Goal: Task Accomplishment & Management: Use online tool/utility

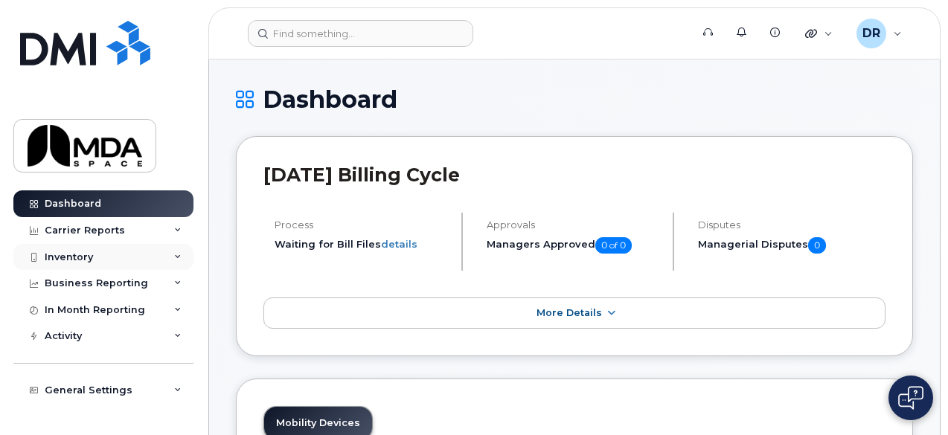
click at [74, 254] on div "Inventory" at bounding box center [69, 258] width 48 height 12
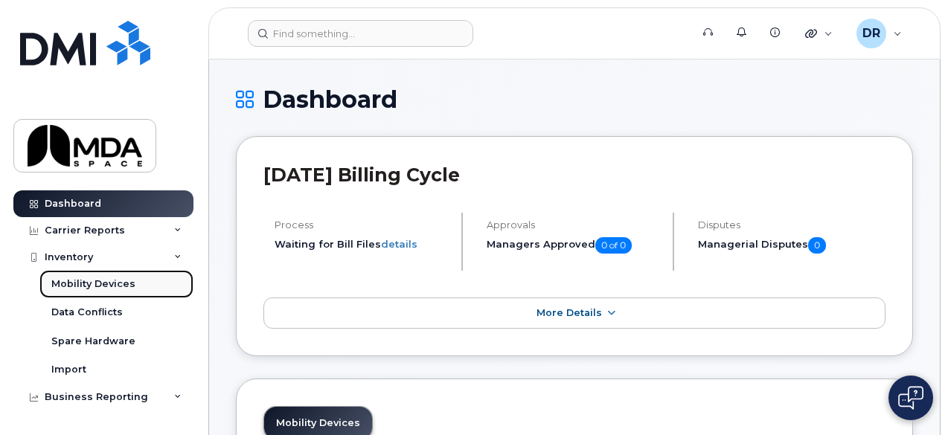
click at [77, 281] on div "Mobility Devices" at bounding box center [93, 284] width 84 height 13
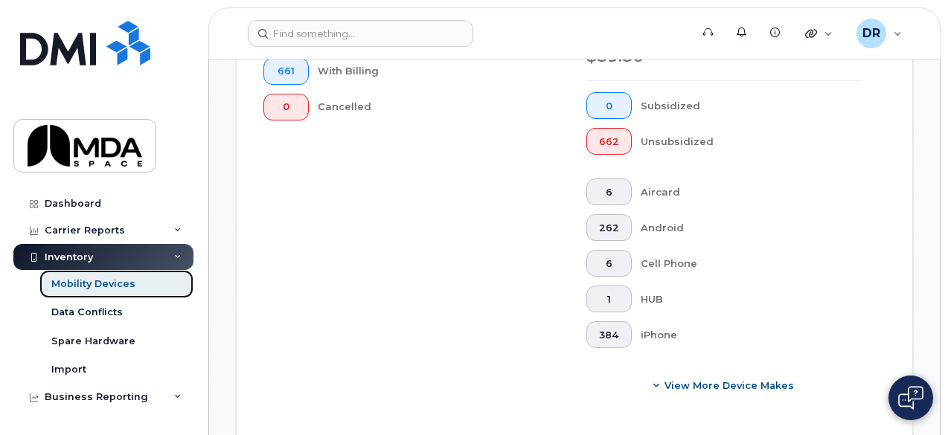
scroll to position [663, 0]
paste input "[PHONE_NUMBER]"
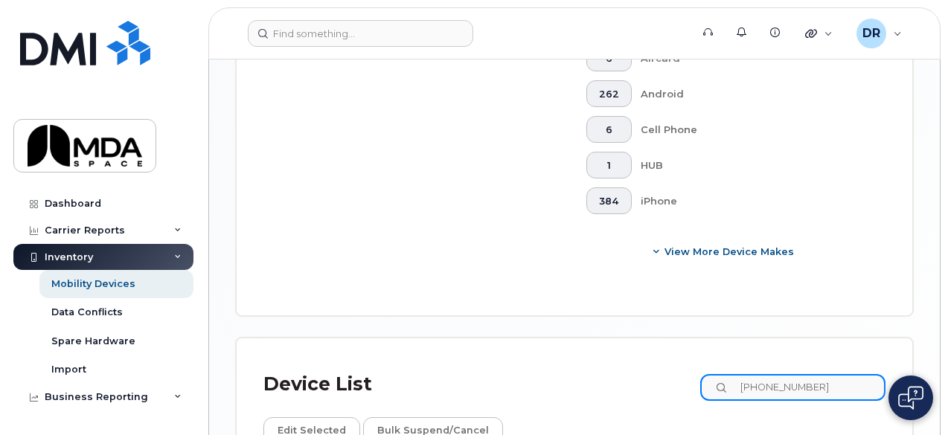
scroll to position [797, 0]
type input "4"
paste input "[PHONE_NUMBER]"
drag, startPoint x: 831, startPoint y: 159, endPoint x: 700, endPoint y: 148, distance: 131.5
click at [700, 365] on div "Device List [PHONE_NUMBER]" at bounding box center [574, 384] width 622 height 39
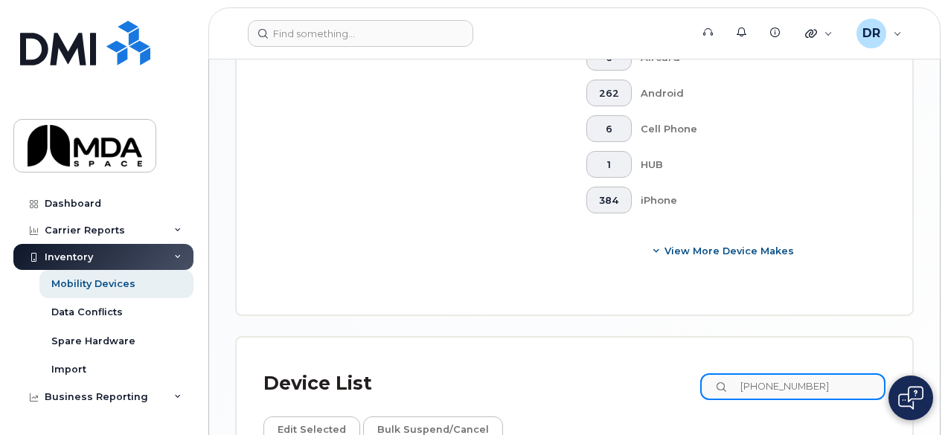
paste input "[PHONE_NUMBER]"
type input "[PHONE_NUMBER]"
